Goal: Task Accomplishment & Management: Use online tool/utility

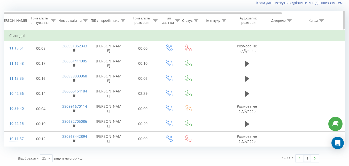
click at [178, 23] on div "Тип дзвінка" at bounding box center [171, 20] width 18 height 9
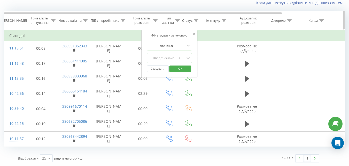
click at [178, 20] on icon at bounding box center [177, 20] width 5 height 3
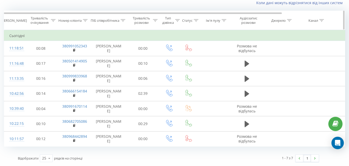
click at [178, 20] on icon at bounding box center [177, 20] width 5 height 3
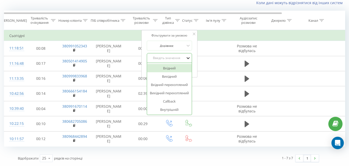
click at [187, 57] on icon at bounding box center [188, 57] width 5 height 5
click at [177, 69] on div "Вхідний" at bounding box center [169, 68] width 45 height 8
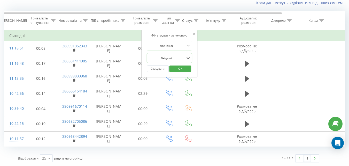
click at [177, 68] on span "OK" at bounding box center [180, 68] width 14 height 8
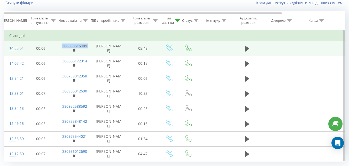
drag, startPoint x: 90, startPoint y: 47, endPoint x: 58, endPoint y: 46, distance: 32.1
click at [58, 46] on tr "14:35:51 00:06 380638615489 [PERSON_NAME] 05:48" at bounding box center [213, 48] width 419 height 15
copy td "380638615489"
